Goal: Information Seeking & Learning: Learn about a topic

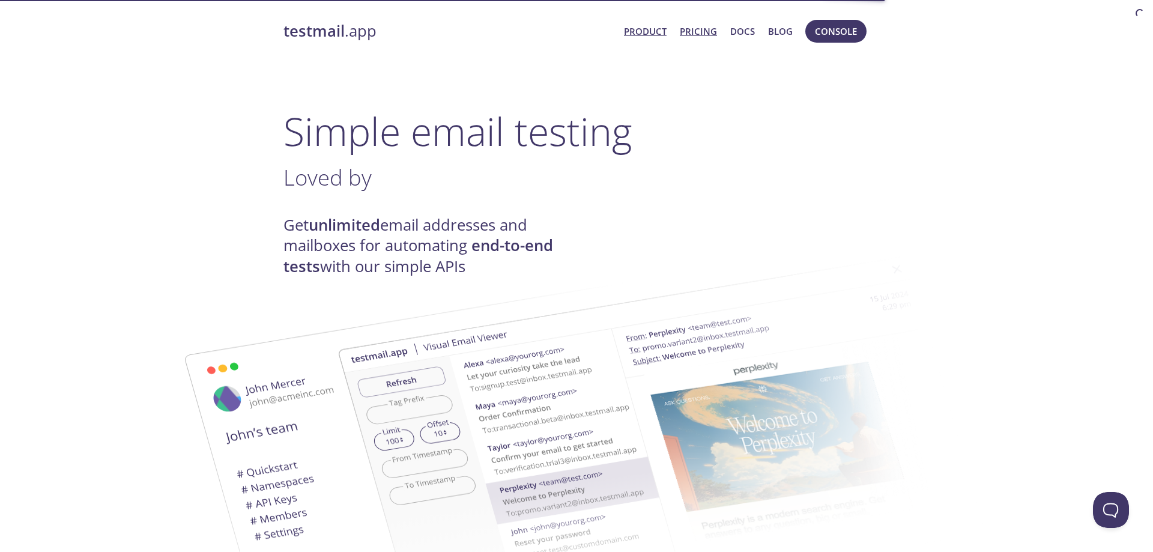
click at [703, 34] on link "Pricing" at bounding box center [698, 31] width 37 height 16
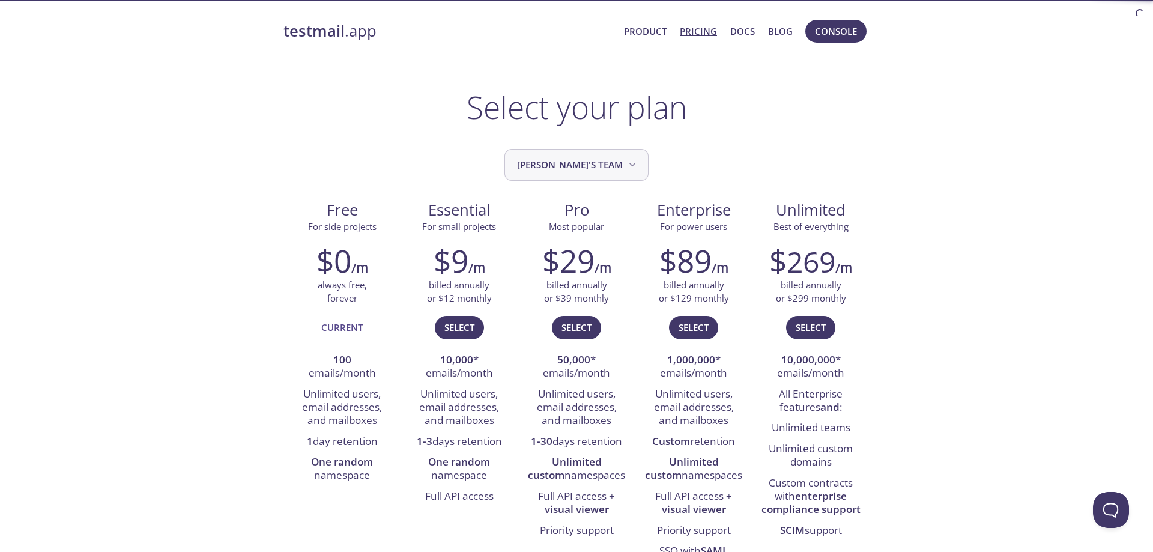
click at [595, 164] on span "[PERSON_NAME]'s team" at bounding box center [577, 165] width 121 height 16
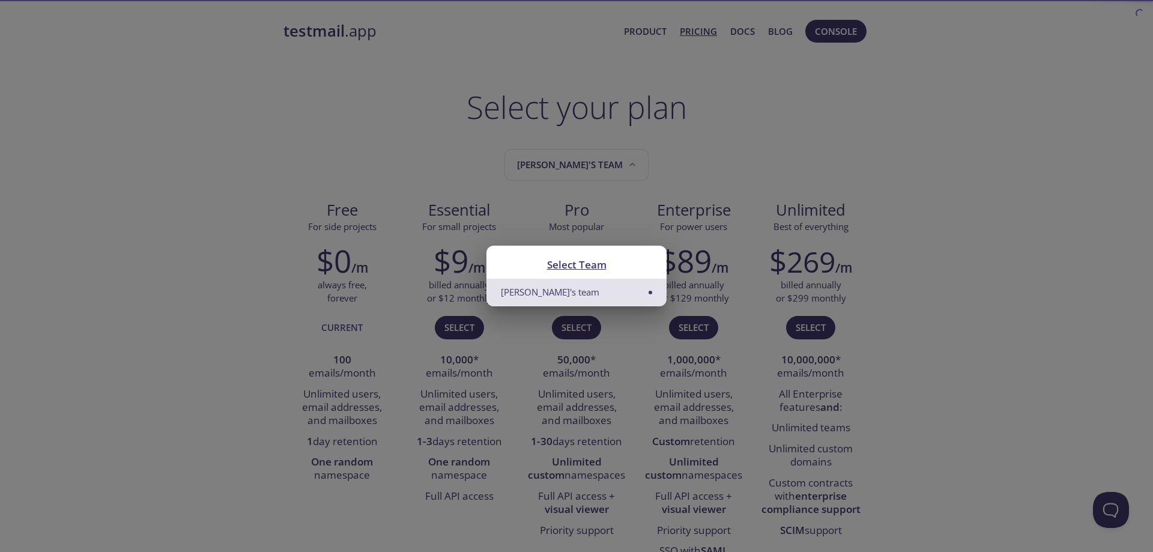
click at [652, 241] on div "Select Team [PERSON_NAME]'s team" at bounding box center [576, 276] width 1153 height 552
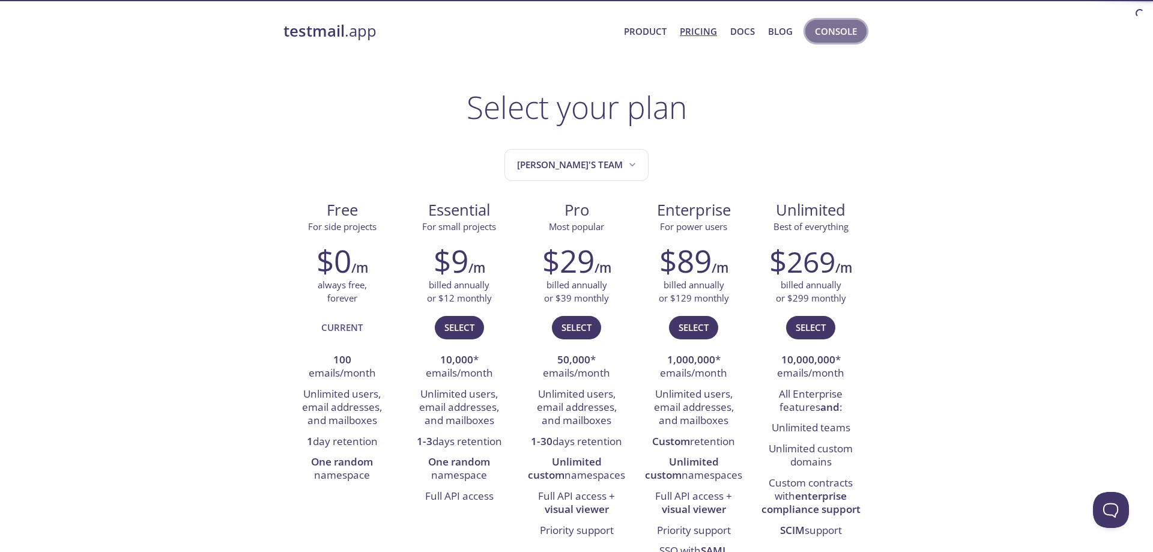
click at [839, 34] on span "Console" at bounding box center [836, 31] width 42 height 16
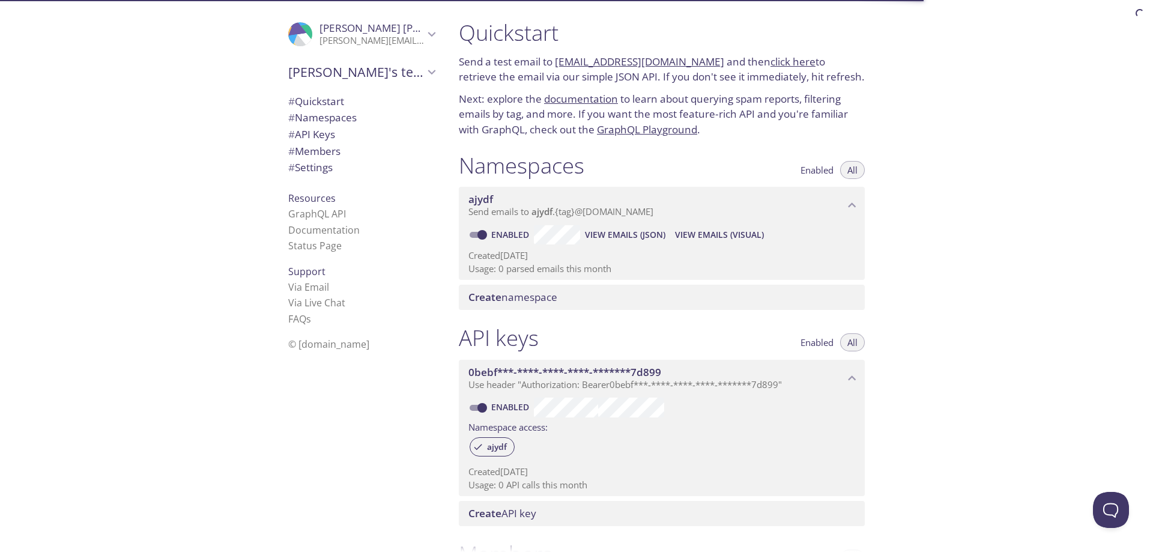
click at [344, 95] on span "# Quickstart" at bounding box center [316, 101] width 56 height 14
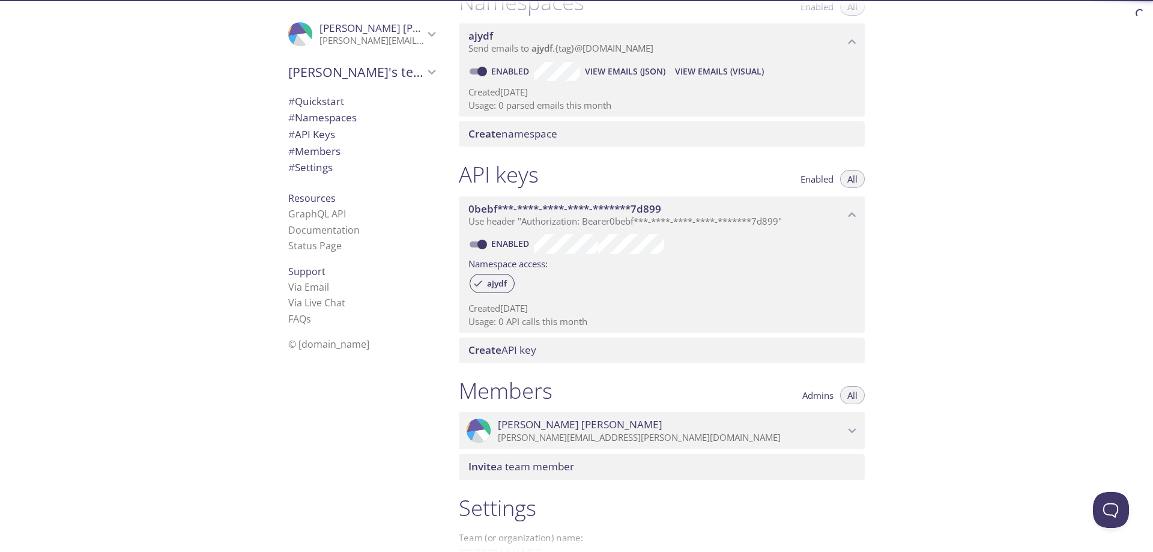
scroll to position [302, 0]
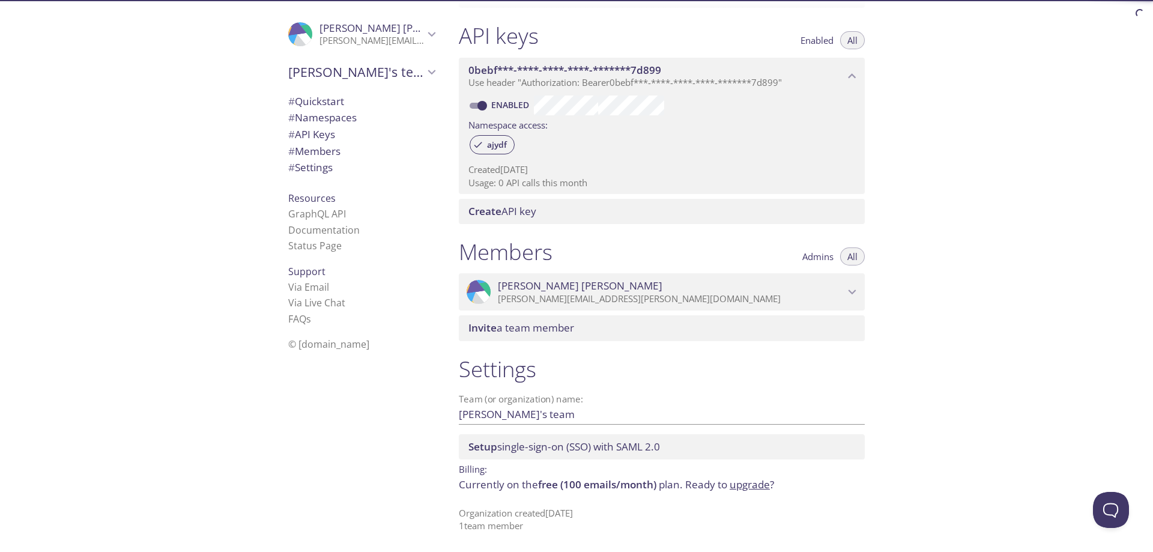
click at [617, 488] on span "free (100 emails/month)" at bounding box center [597, 484] width 118 height 14
click at [311, 244] on link "Status Page" at bounding box center [314, 245] width 53 height 13
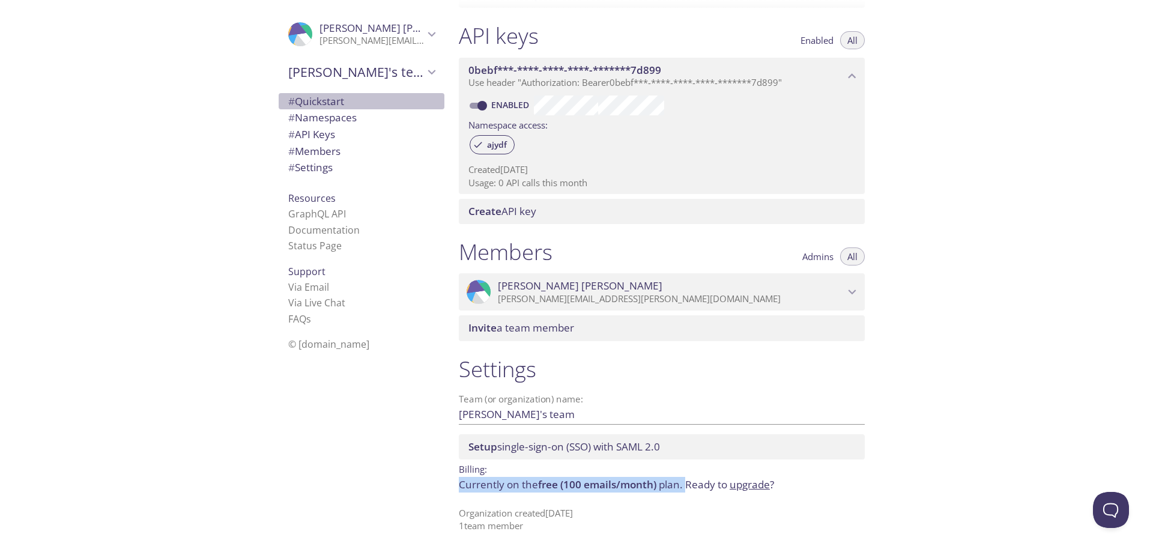
click at [320, 103] on span "# Quickstart" at bounding box center [316, 101] width 56 height 14
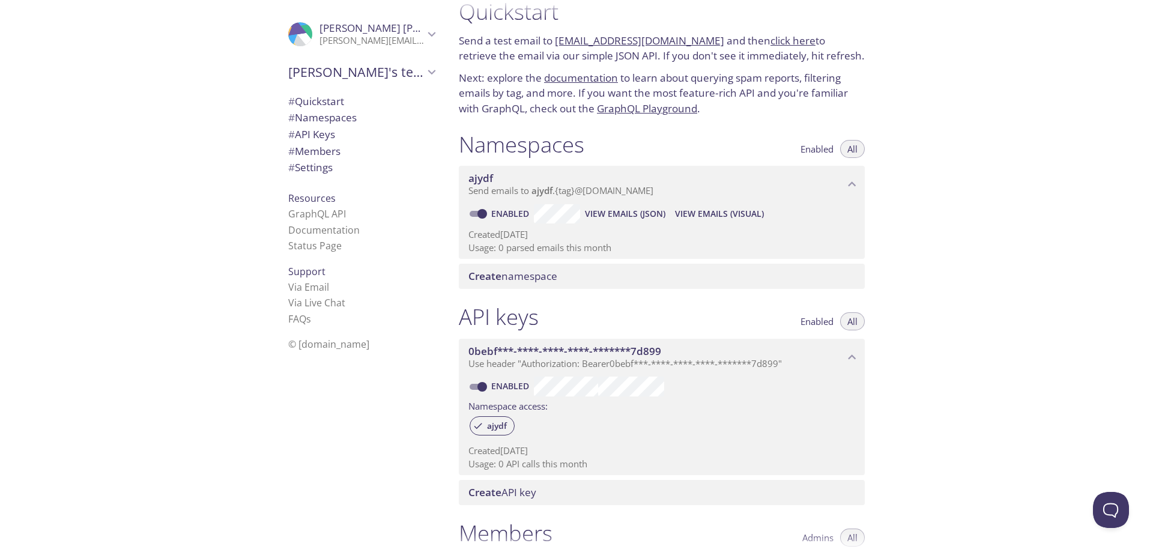
scroll to position [19, 0]
click at [512, 38] on p "Send a test email to [EMAIL_ADDRESS][DOMAIN_NAME] and then click here to retrie…" at bounding box center [662, 50] width 406 height 31
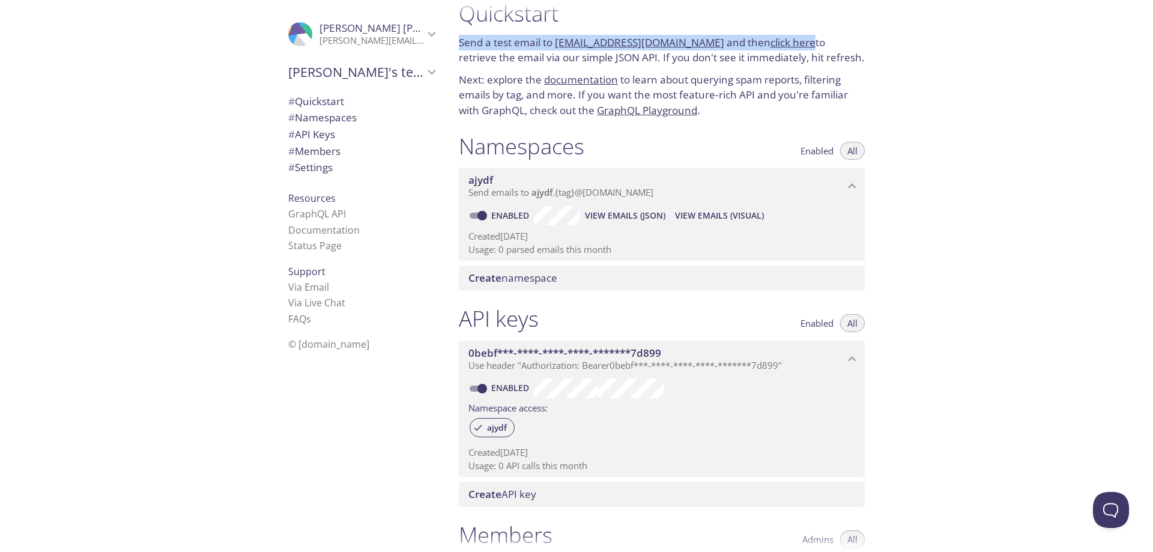
click at [512, 38] on p "Send a test email to [EMAIL_ADDRESS][DOMAIN_NAME] and then click here to retrie…" at bounding box center [662, 50] width 406 height 31
click at [503, 47] on p "Send a test email to [EMAIL_ADDRESS][DOMAIN_NAME] and then click here to retrie…" at bounding box center [662, 50] width 406 height 31
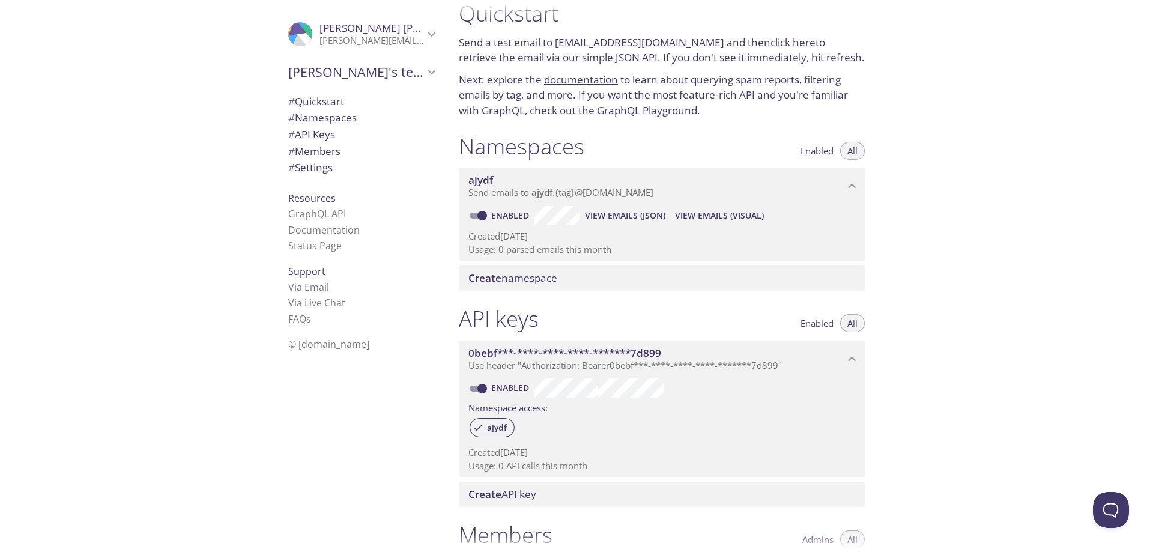
click at [770, 40] on link "click here" at bounding box center [792, 42] width 45 height 14
click at [818, 43] on p "Send a test email to [EMAIL_ADDRESS][DOMAIN_NAME] and then click here to retrie…" at bounding box center [662, 50] width 406 height 31
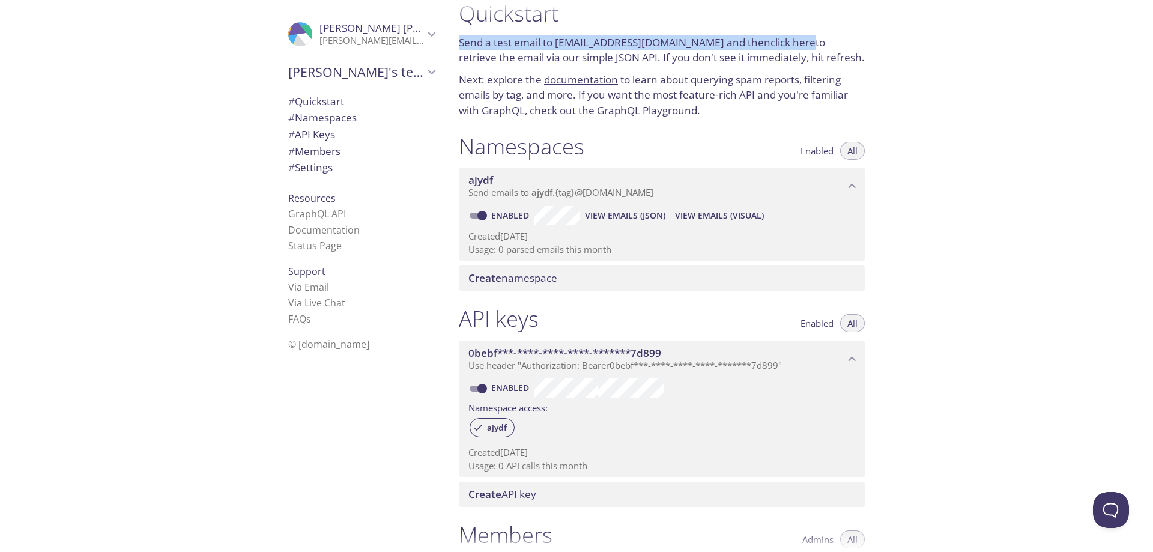
click at [818, 43] on p "Send a test email to [EMAIL_ADDRESS][DOMAIN_NAME] and then click here to retrie…" at bounding box center [662, 50] width 406 height 31
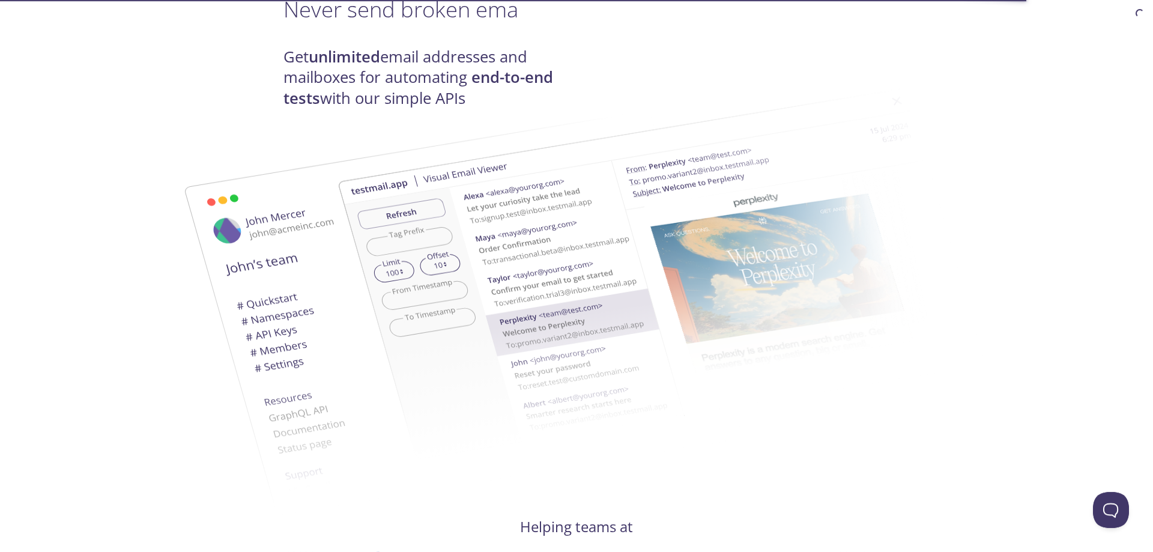
scroll to position [551, 0]
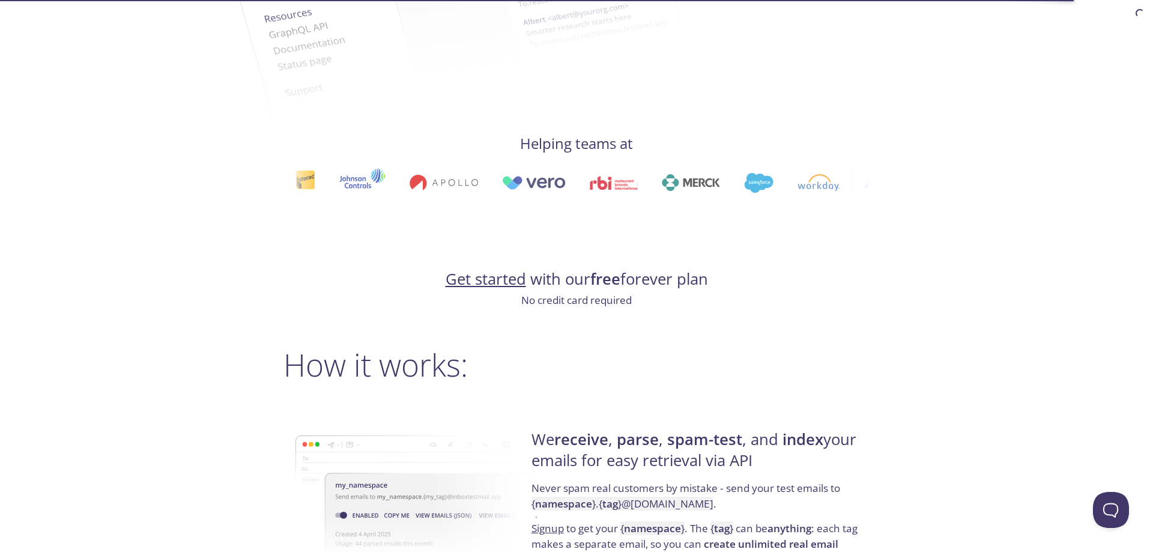
click at [641, 283] on h4 "Get started with our free forever plan" at bounding box center [576, 279] width 586 height 20
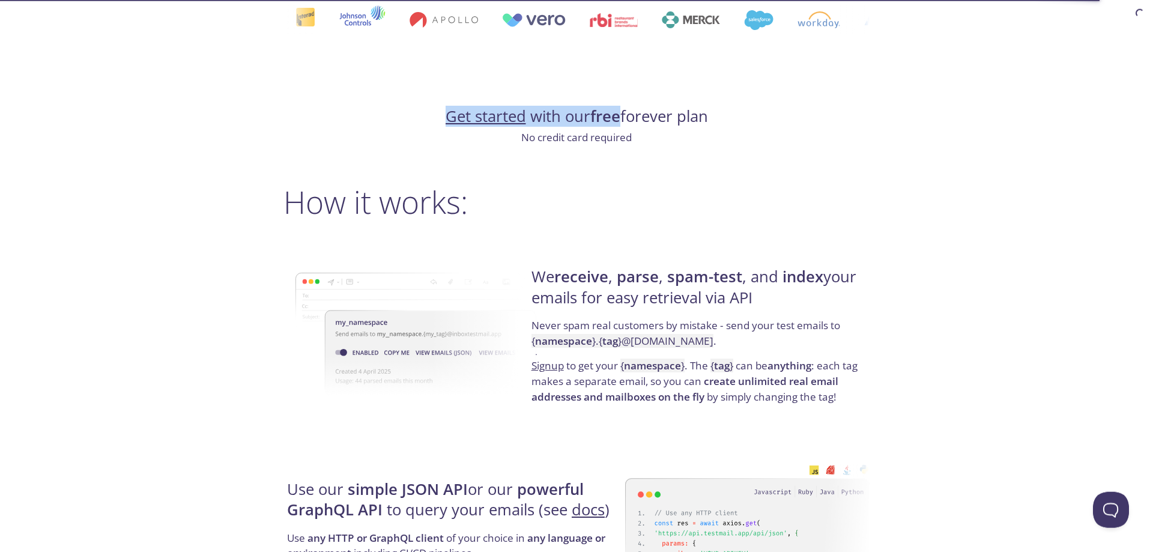
scroll to position [735, 0]
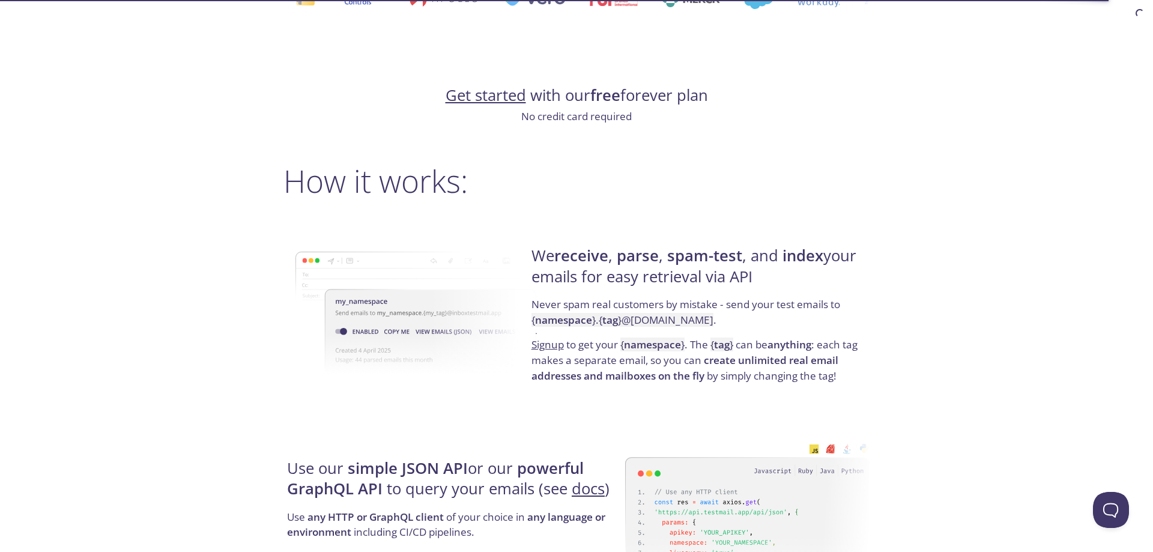
click at [657, 253] on strong "parse" at bounding box center [638, 255] width 42 height 21
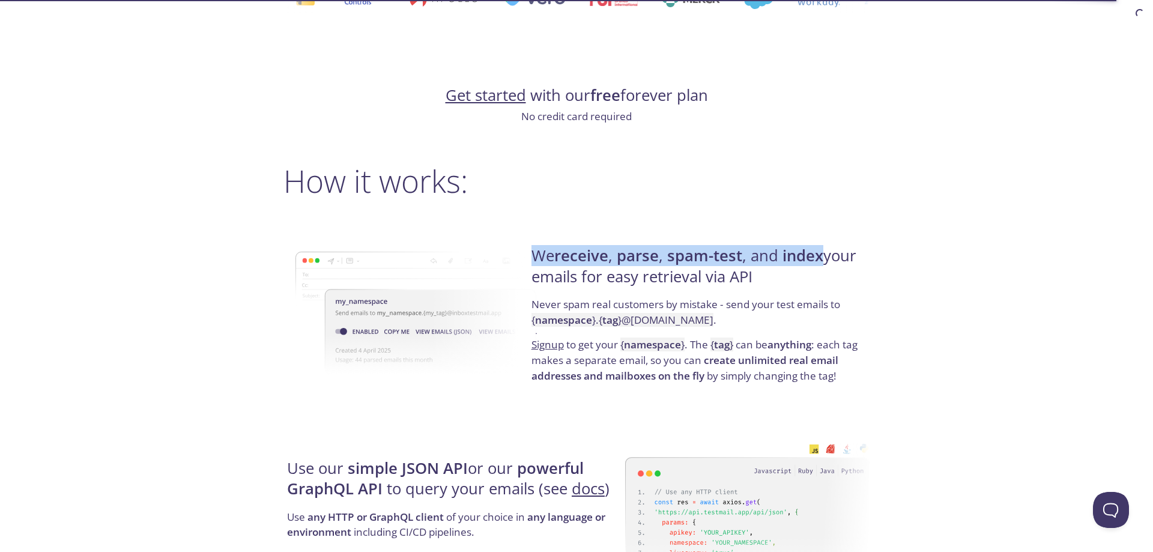
click at [657, 253] on strong "parse" at bounding box center [638, 255] width 42 height 21
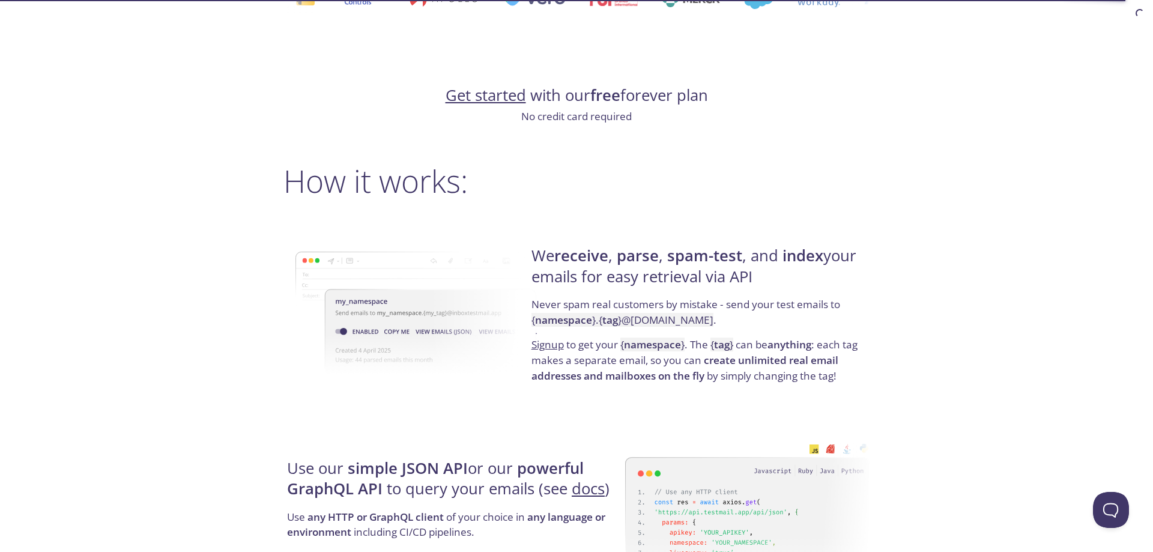
click at [663, 303] on p "Never spam real customers by mistake - send your test emails to { namespace } .…" at bounding box center [698, 317] width 334 height 40
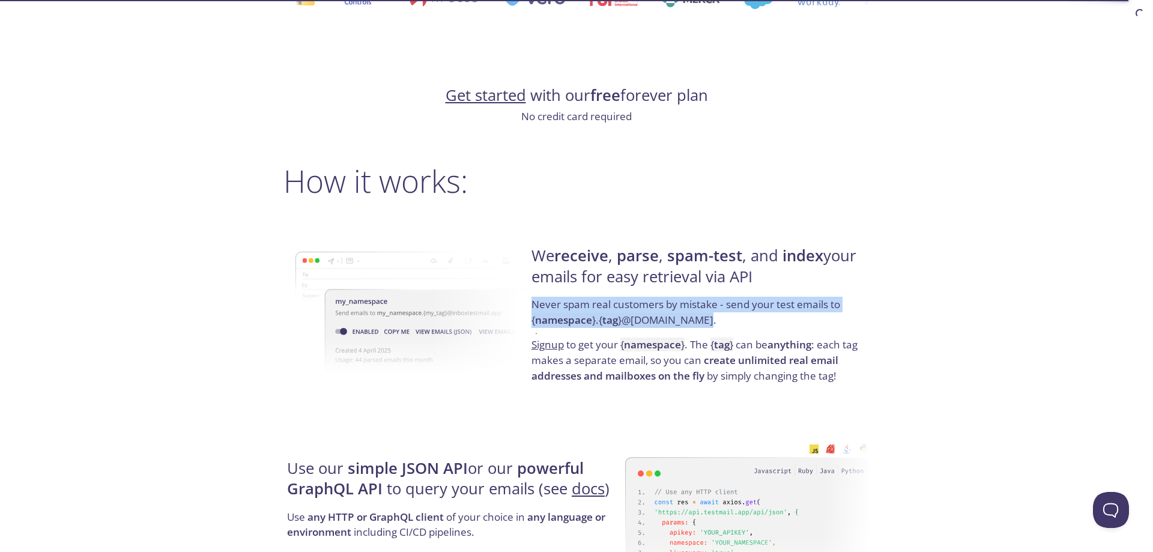
click at [663, 303] on p "Never spam real customers by mistake - send your test emails to { namespace } .…" at bounding box center [698, 317] width 334 height 40
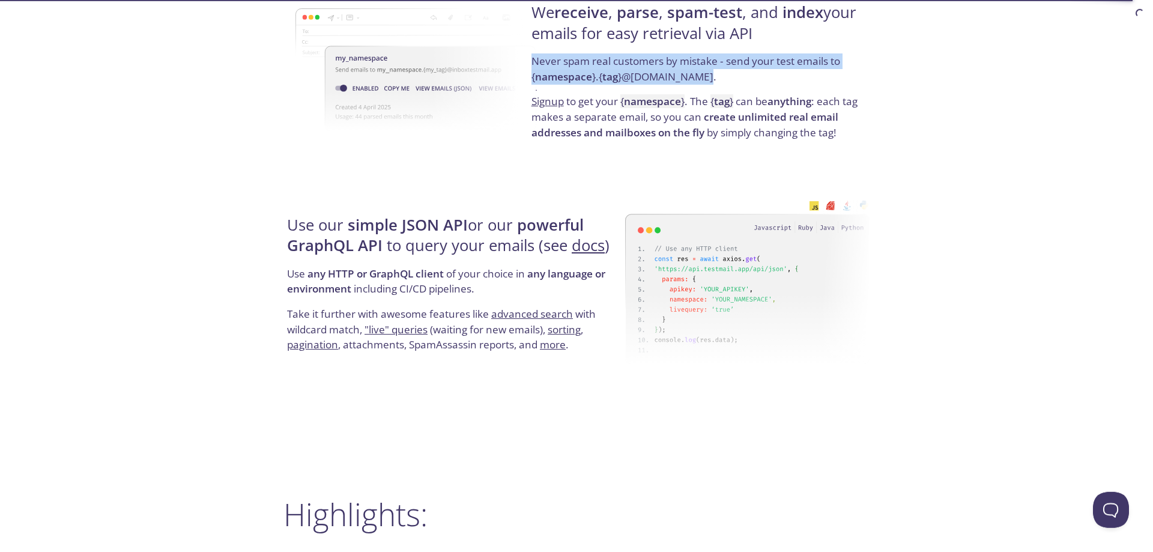
scroll to position [980, 0]
